Goal: Transaction & Acquisition: Purchase product/service

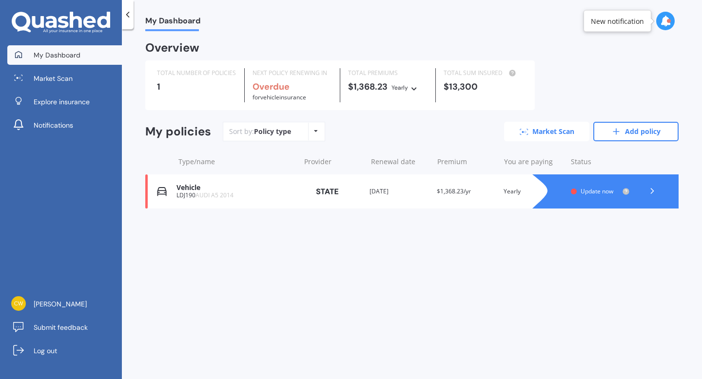
click at [545, 133] on link "Market Scan" at bounding box center [546, 131] width 85 height 19
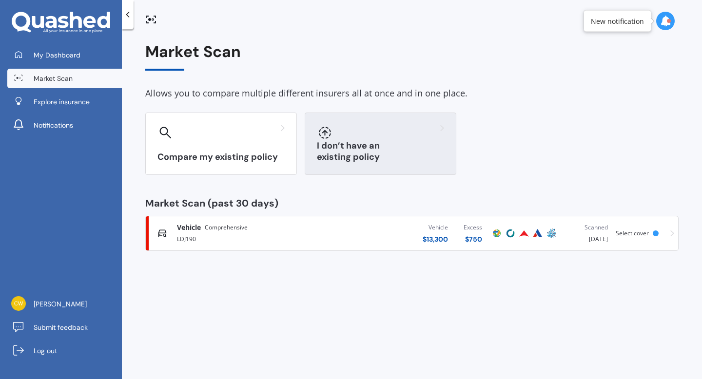
click at [373, 146] on div "I don’t have an existing policy" at bounding box center [381, 144] width 152 height 62
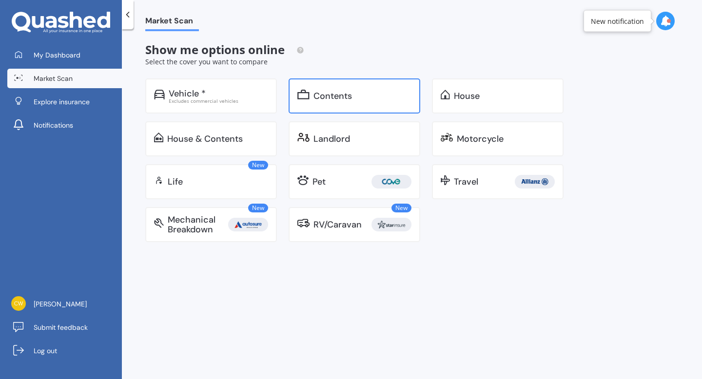
click at [327, 100] on div "Contents" at bounding box center [332, 96] width 38 height 10
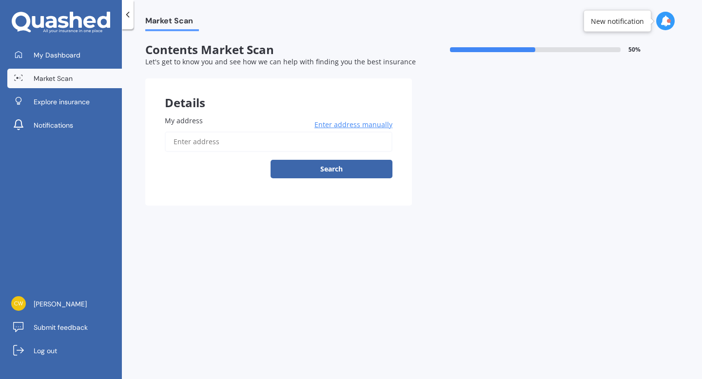
click at [235, 145] on input "My address" at bounding box center [279, 142] width 228 height 20
type input "[STREET_ADDRESS][PERSON_NAME]"
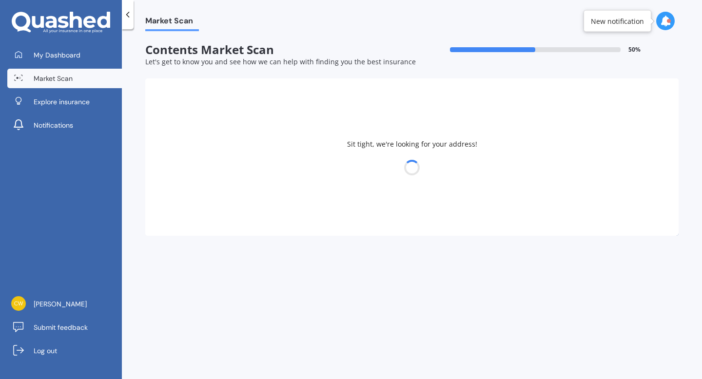
select select "04"
select select "2001"
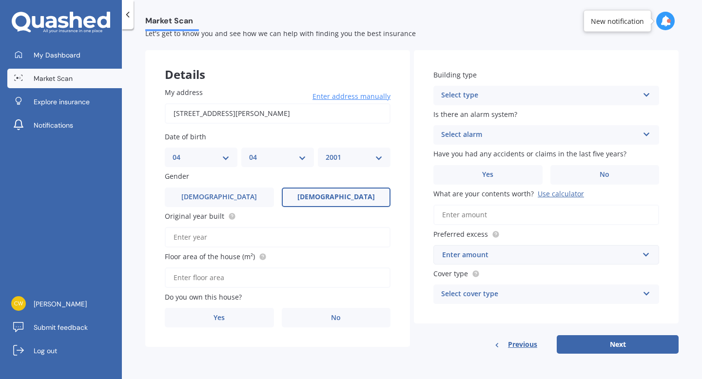
scroll to position [30, 0]
click at [210, 237] on input "Original year built" at bounding box center [278, 237] width 226 height 20
click at [313, 318] on label "No" at bounding box center [336, 317] width 109 height 19
click at [0, 0] on input "No" at bounding box center [0, 0] width 0 height 0
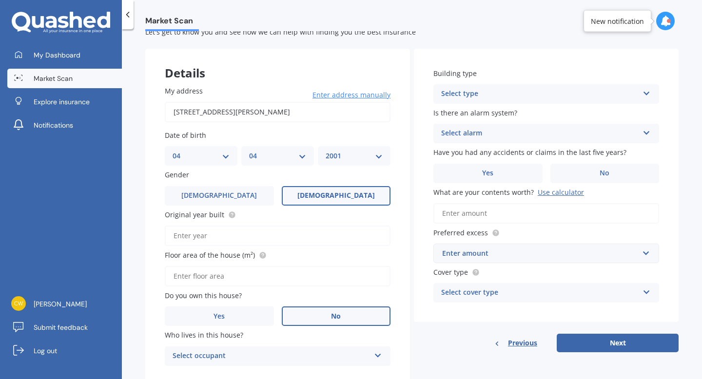
scroll to position [63, 0]
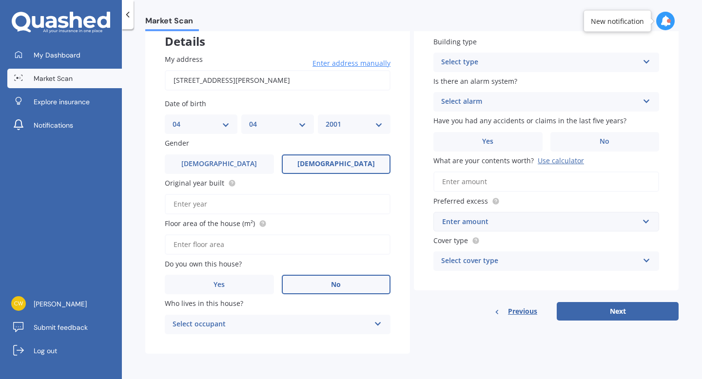
click at [267, 319] on div "Select occupant" at bounding box center [270, 325] width 197 height 12
click at [250, 341] on div "Tenant" at bounding box center [277, 344] width 225 height 18
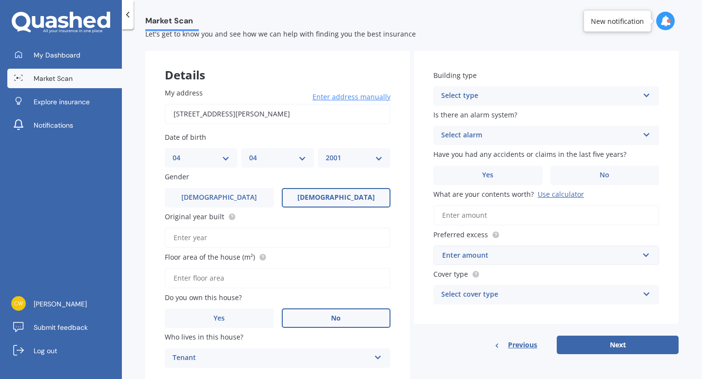
scroll to position [25, 0]
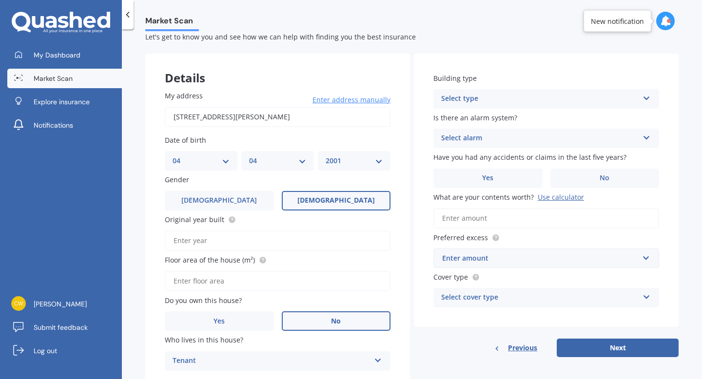
click at [474, 96] on div "Select type" at bounding box center [539, 99] width 197 height 12
click at [479, 117] on span "Freestanding" at bounding box center [462, 117] width 43 height 9
click at [477, 138] on div "Select alarm" at bounding box center [539, 139] width 197 height 12
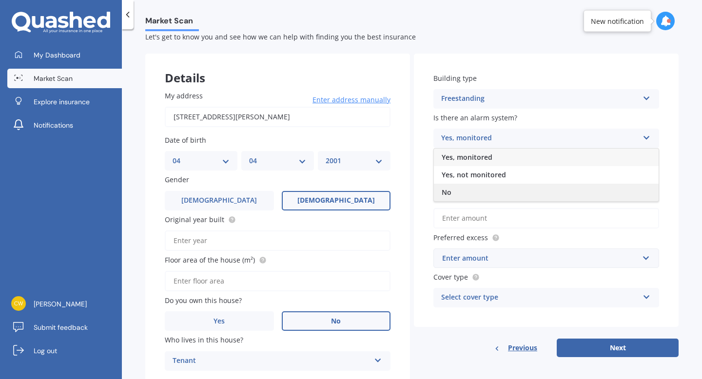
click at [470, 192] on div "No" at bounding box center [546, 193] width 225 height 18
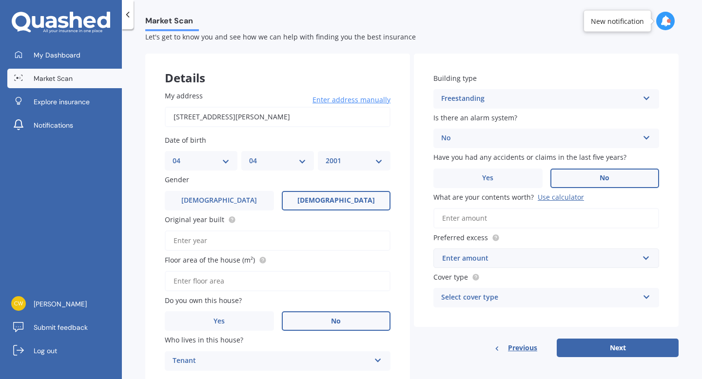
click at [587, 187] on label "No" at bounding box center [604, 178] width 109 height 19
click at [0, 0] on input "No" at bounding box center [0, 0] width 0 height 0
click at [479, 224] on input "What are your contents worth? Use calculator" at bounding box center [546, 218] width 226 height 20
type input "$30,000"
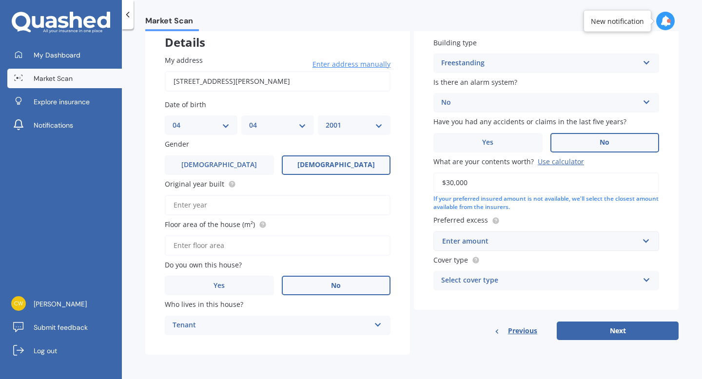
scroll to position [63, 0]
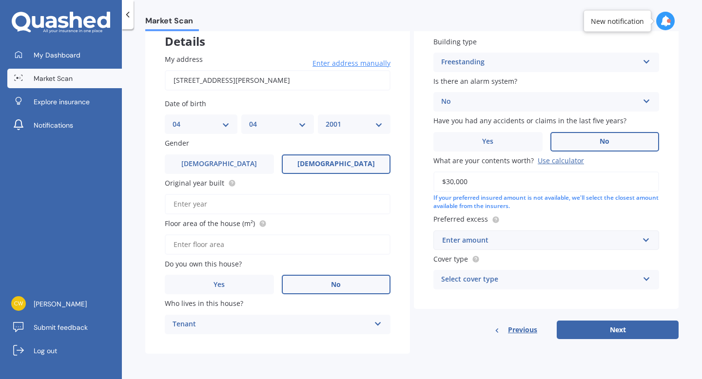
click at [456, 243] on div "Enter amount" at bounding box center [540, 240] width 196 height 11
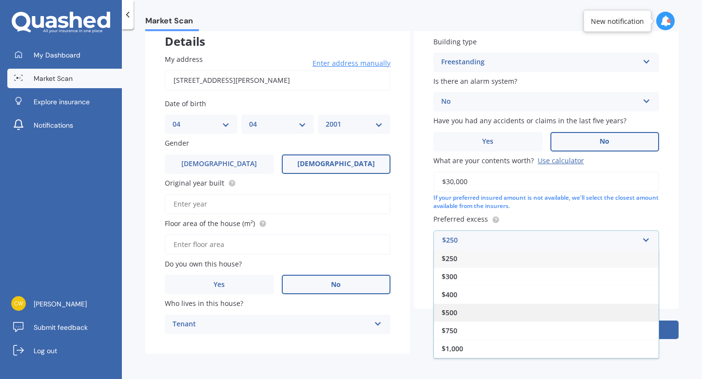
click at [463, 309] on div "$500" at bounding box center [546, 313] width 225 height 18
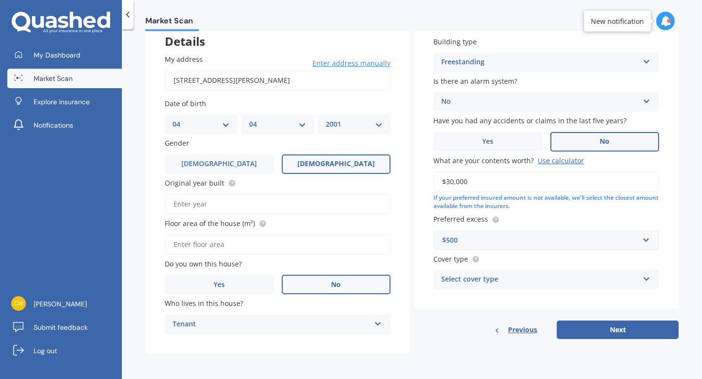
click at [468, 243] on div "$500" at bounding box center [540, 240] width 196 height 11
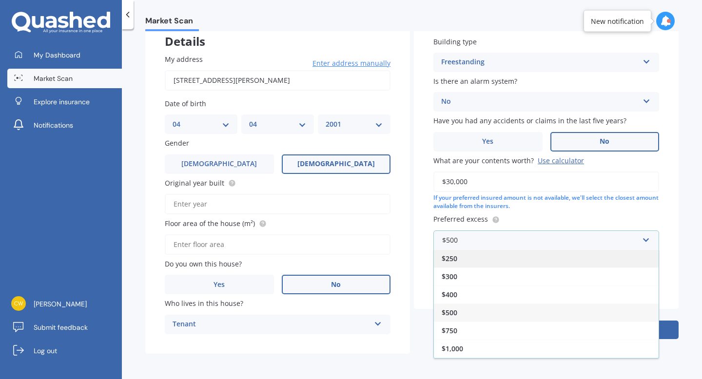
click at [461, 260] on div "$250" at bounding box center [546, 258] width 225 height 18
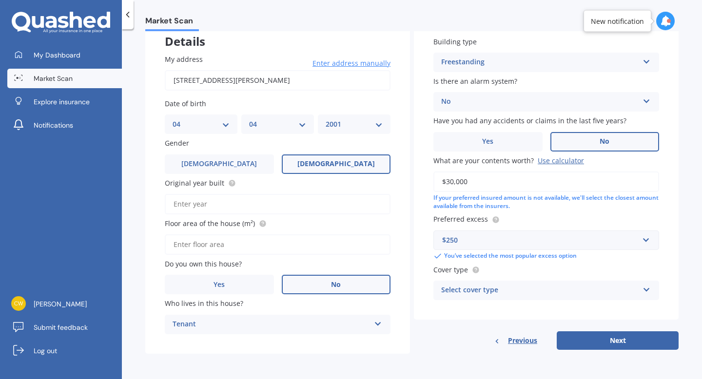
click at [487, 292] on div "Select cover type" at bounding box center [539, 291] width 197 height 12
click at [460, 310] on div "High" at bounding box center [546, 310] width 225 height 18
click at [591, 342] on button "Next" at bounding box center [617, 340] width 122 height 19
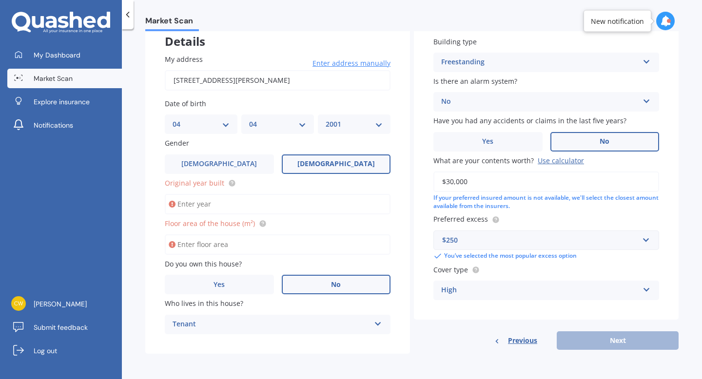
click at [200, 203] on input "Original year built" at bounding box center [278, 204] width 226 height 20
click at [197, 205] on input "Original year built" at bounding box center [278, 204] width 226 height 20
type input "1980"
click at [193, 244] on input "Floor area of the house (m²)" at bounding box center [278, 244] width 226 height 20
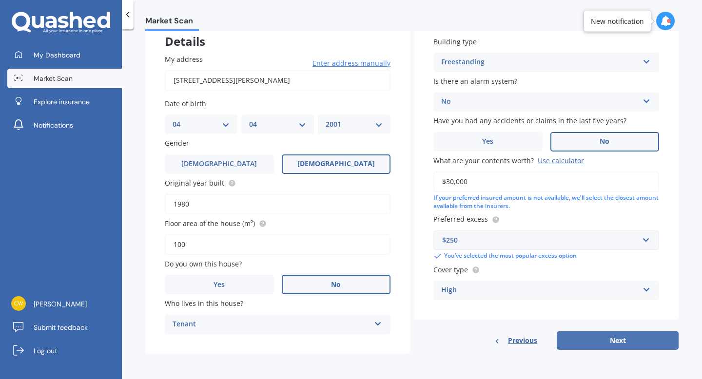
type input "100"
click at [602, 349] on button "Next" at bounding box center [617, 340] width 122 height 19
select select "04"
select select "2001"
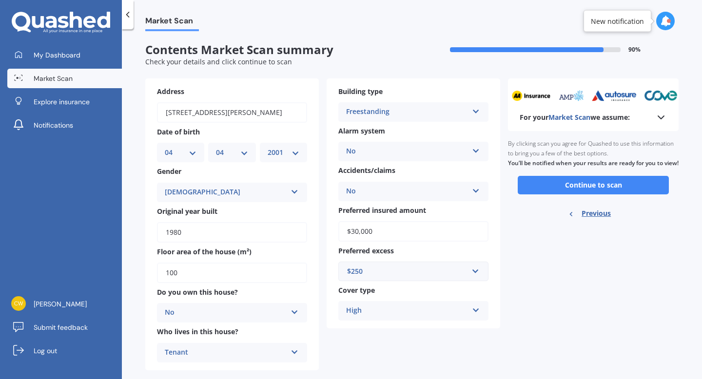
scroll to position [18, 0]
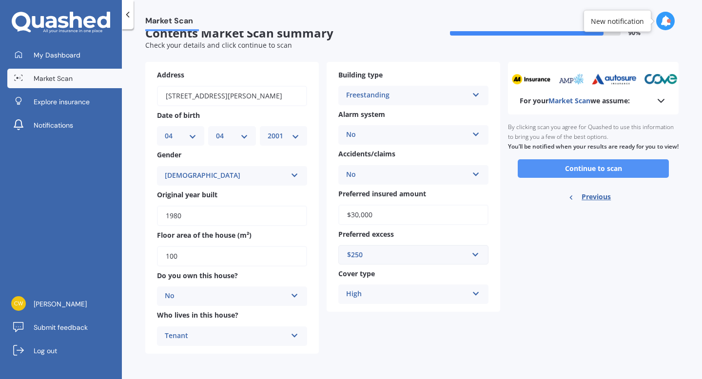
click at [577, 177] on button "Continue to scan" at bounding box center [592, 168] width 151 height 19
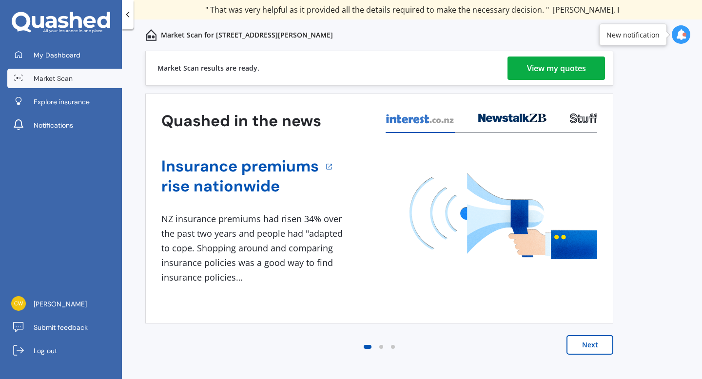
click at [545, 68] on div "View my quotes" at bounding box center [556, 68] width 59 height 23
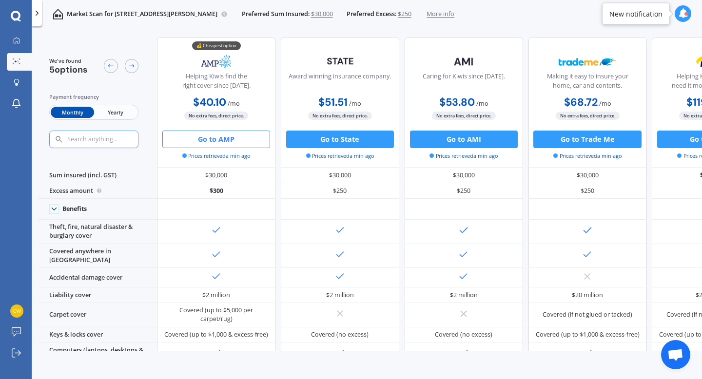
click at [211, 143] on button "Go to AMP" at bounding box center [216, 140] width 108 height 18
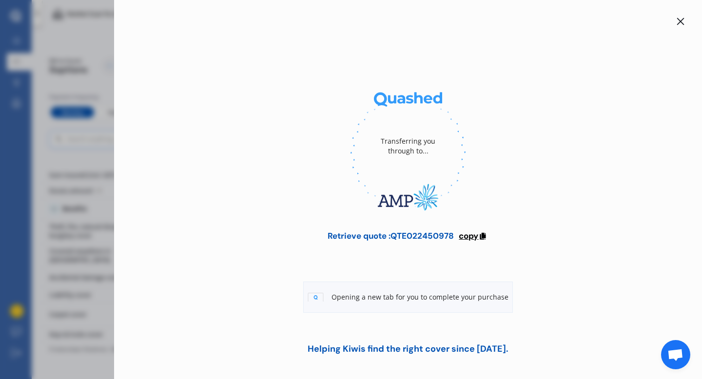
click at [467, 236] on span "copy" at bounding box center [467, 235] width 19 height 11
